Goal: Find contact information: Find contact information

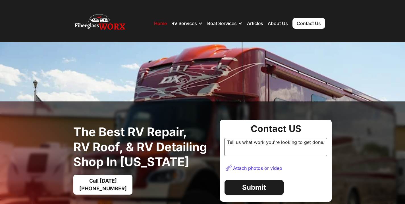
click at [311, 20] on link "Contact Us" at bounding box center [309, 23] width 33 height 11
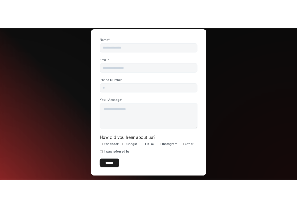
scroll to position [199, 0]
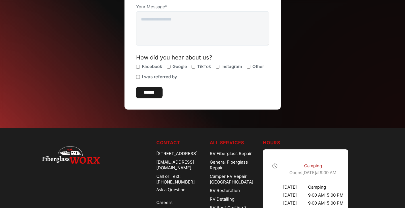
click at [169, 169] on div "[EMAIL_ADDRESS][DOMAIN_NAME]" at bounding box center [180, 165] width 49 height 14
copy div "[EMAIL_ADDRESS][DOMAIN_NAME]"
